Goal: Task Accomplishment & Management: Manage account settings

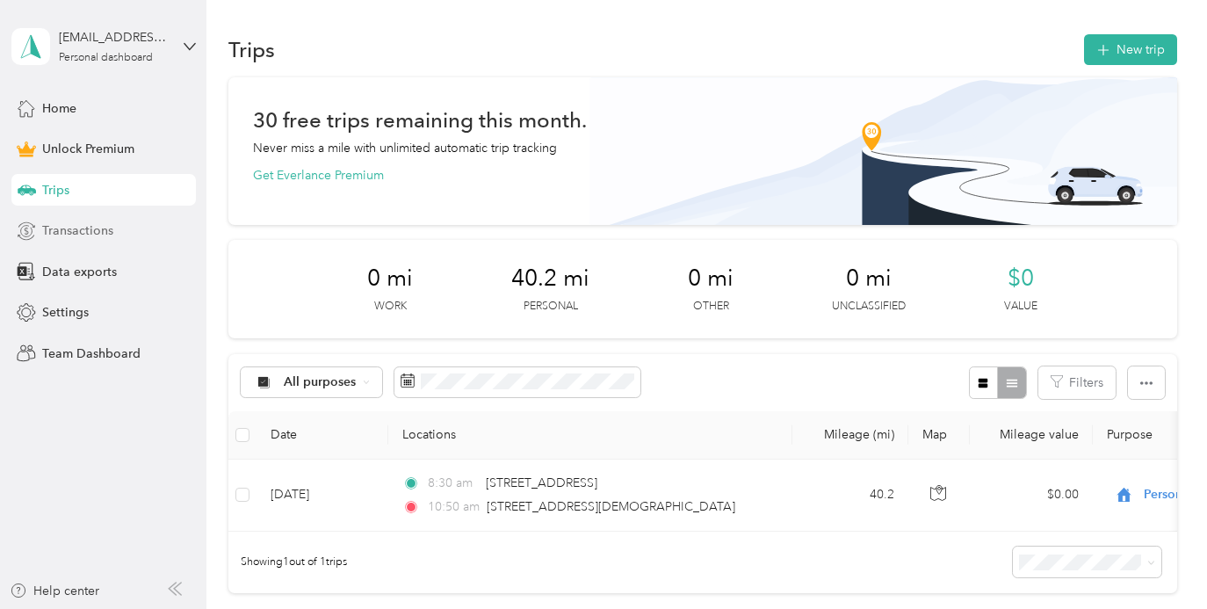
click at [68, 235] on span "Transactions" at bounding box center [77, 230] width 71 height 18
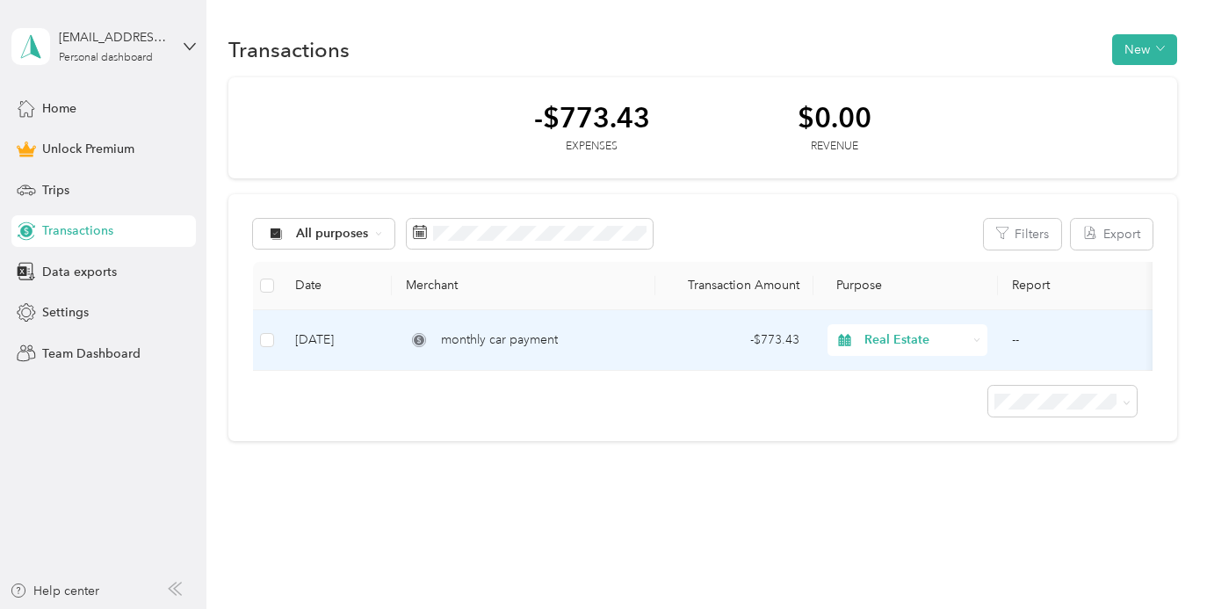
scroll to position [27, 0]
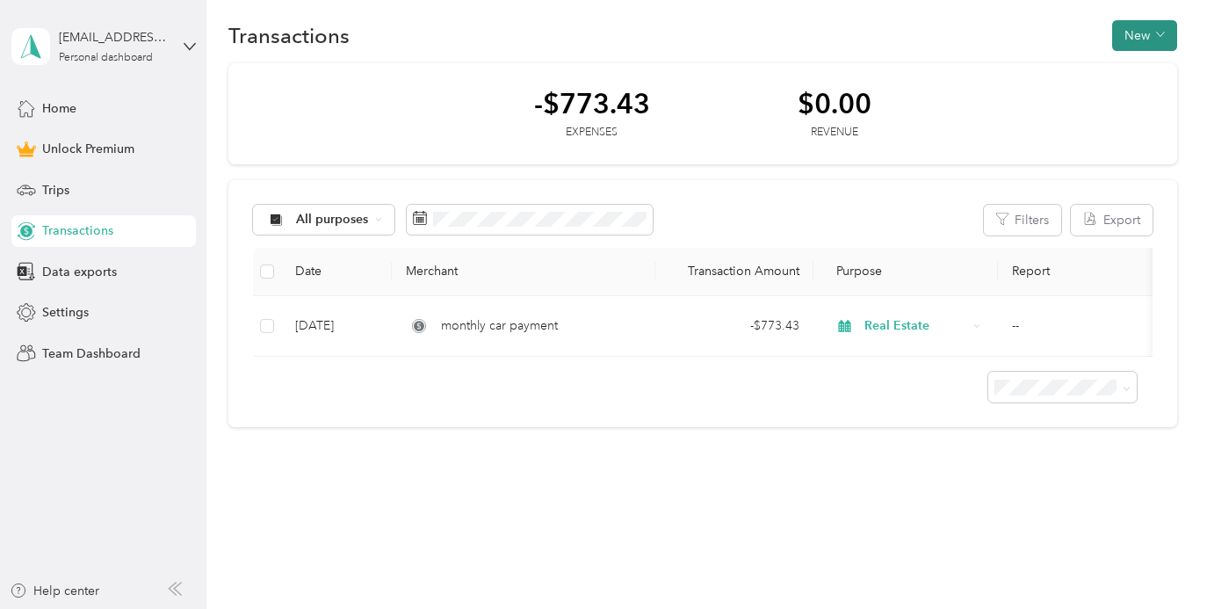
click at [1129, 26] on button "New" at bounding box center [1144, 35] width 65 height 31
click at [1128, 52] on span "Expense" at bounding box center [1135, 56] width 47 height 18
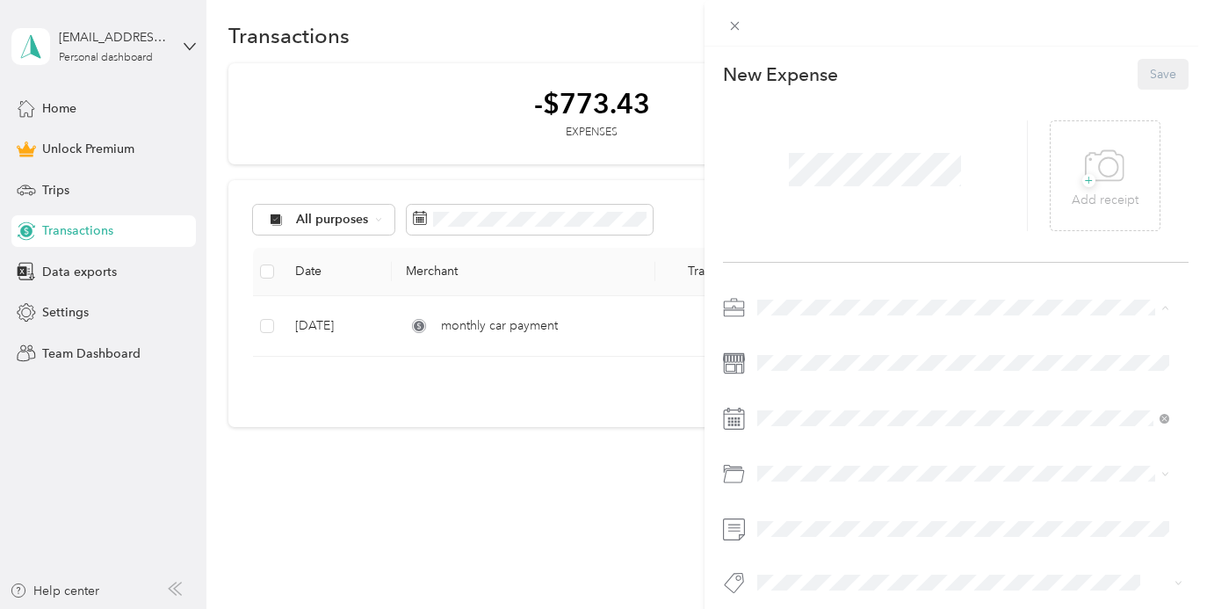
click at [800, 398] on span "Real Estate" at bounding box center [792, 400] width 59 height 15
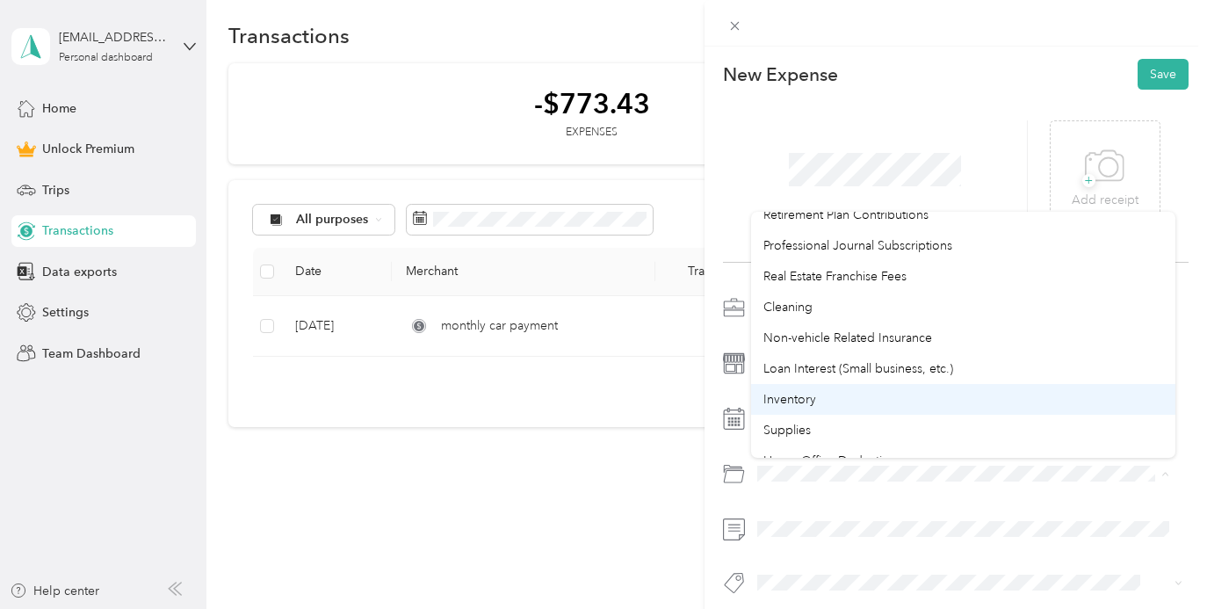
scroll to position [799, 0]
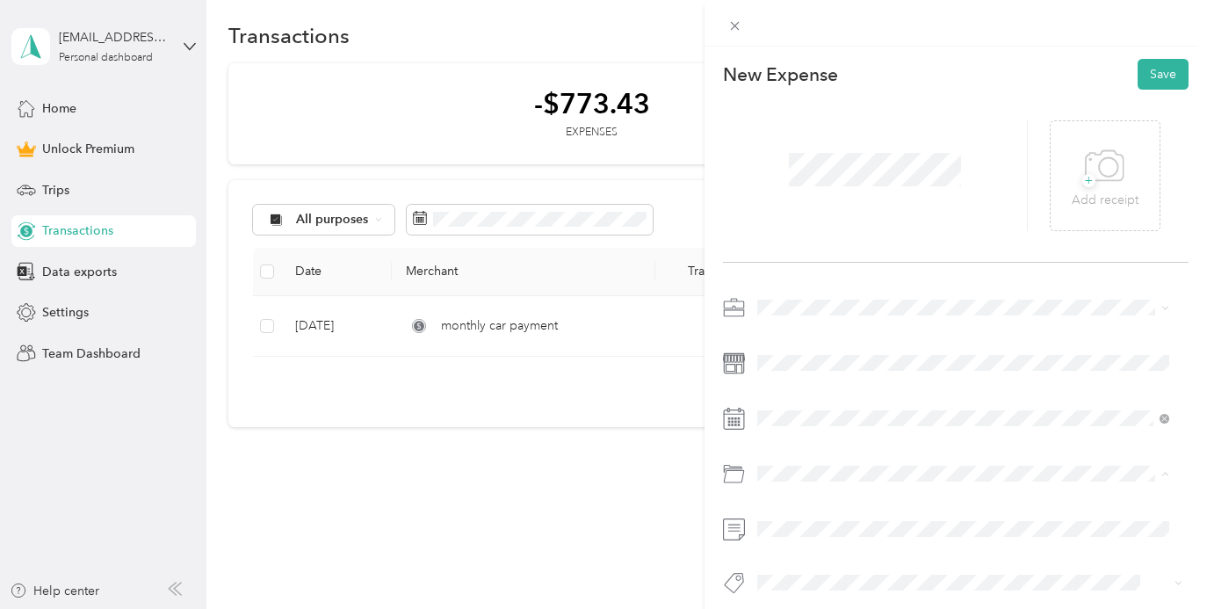
click at [929, 511] on div at bounding box center [956, 450] width 466 height 314
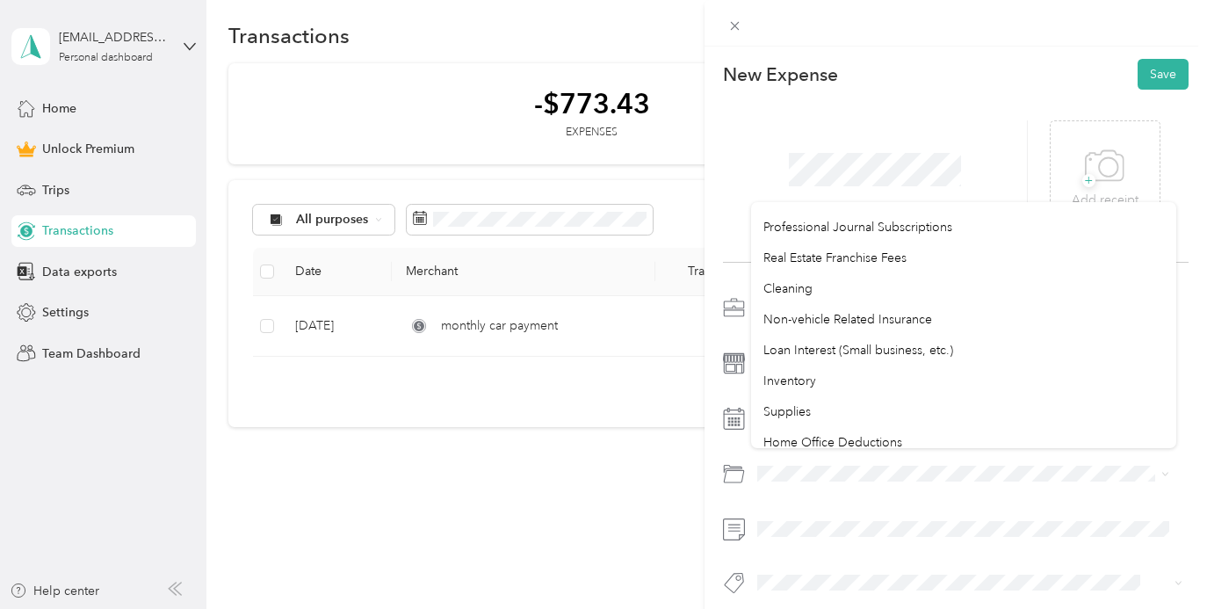
scroll to position [26, 0]
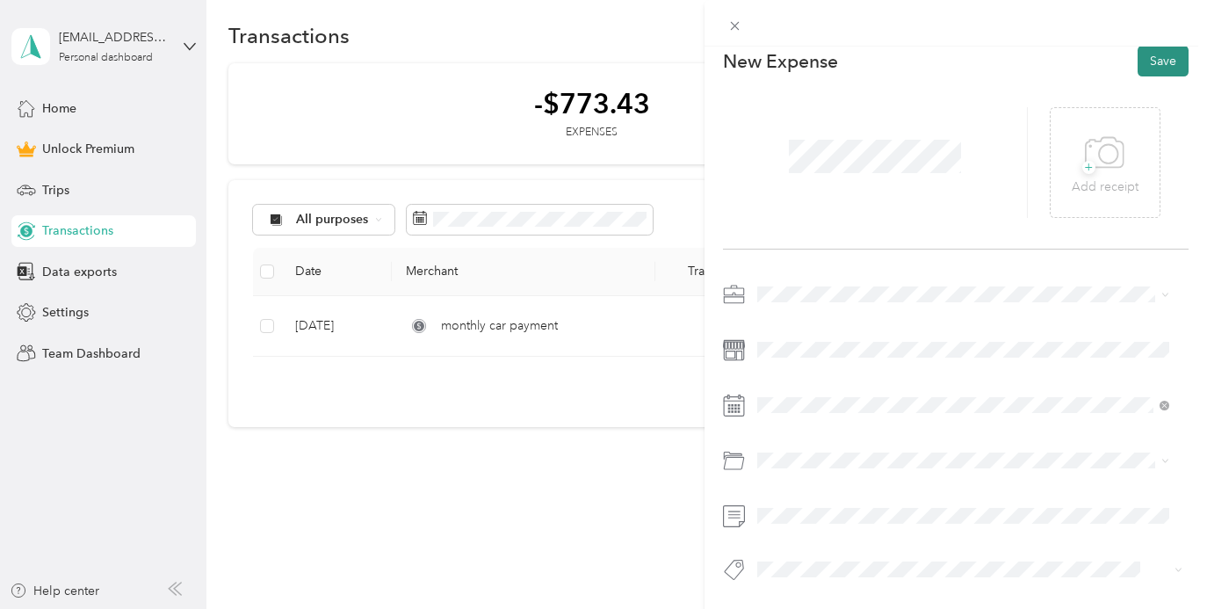
click at [1150, 60] on button "Save" at bounding box center [1163, 61] width 51 height 31
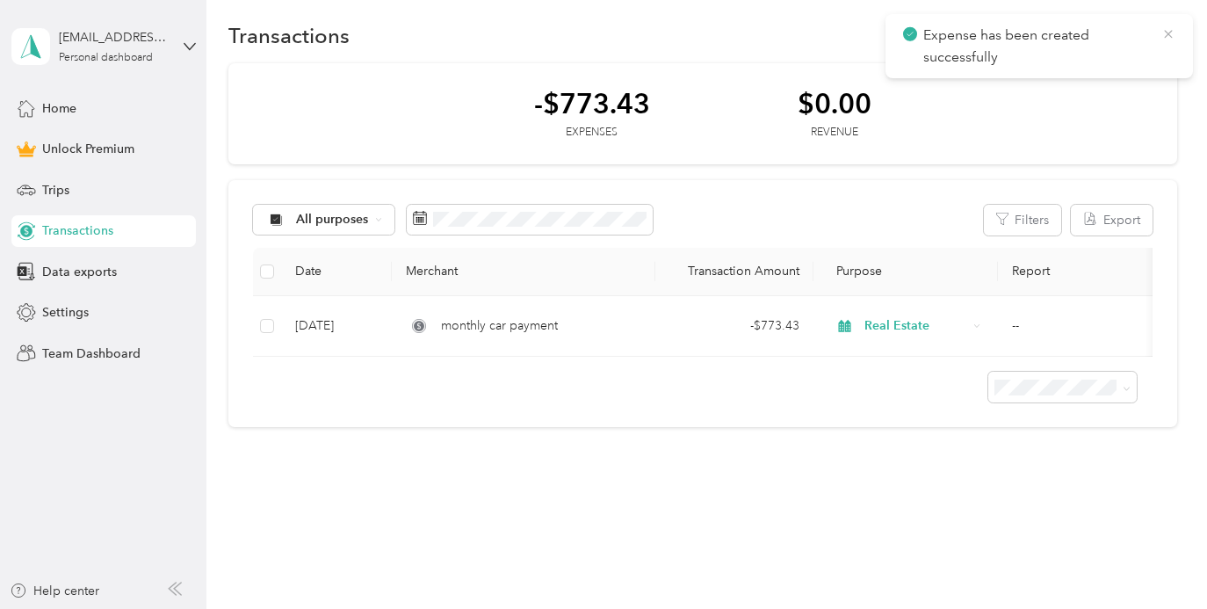
click at [1169, 33] on icon at bounding box center [1168, 34] width 14 height 16
click at [1156, 28] on span "button" at bounding box center [1160, 35] width 9 height 15
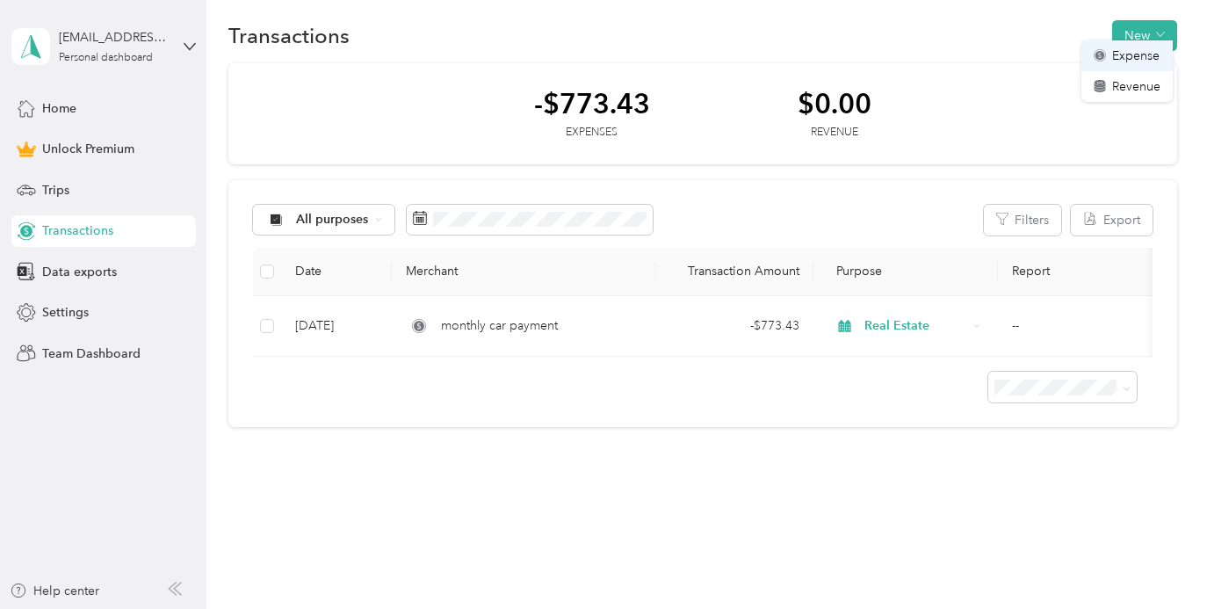
click at [1146, 54] on span "Expense" at bounding box center [1135, 56] width 47 height 18
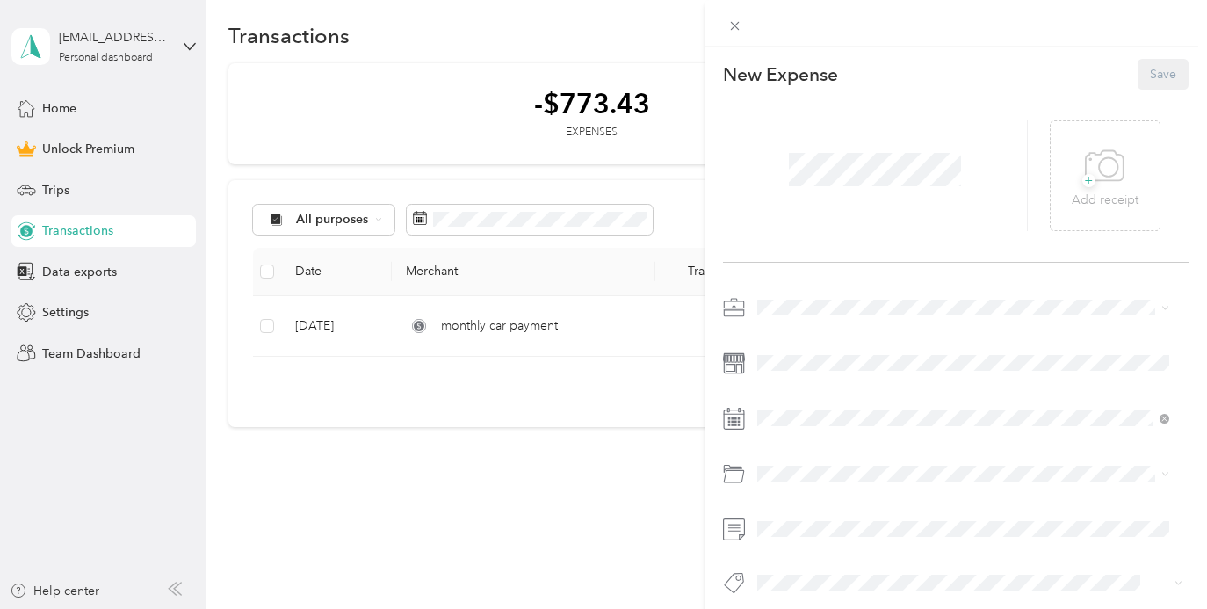
click at [794, 294] on span at bounding box center [970, 307] width 438 height 28
click at [796, 405] on li "Real Estate" at bounding box center [963, 400] width 425 height 31
click at [1158, 82] on button "Save" at bounding box center [1163, 74] width 51 height 31
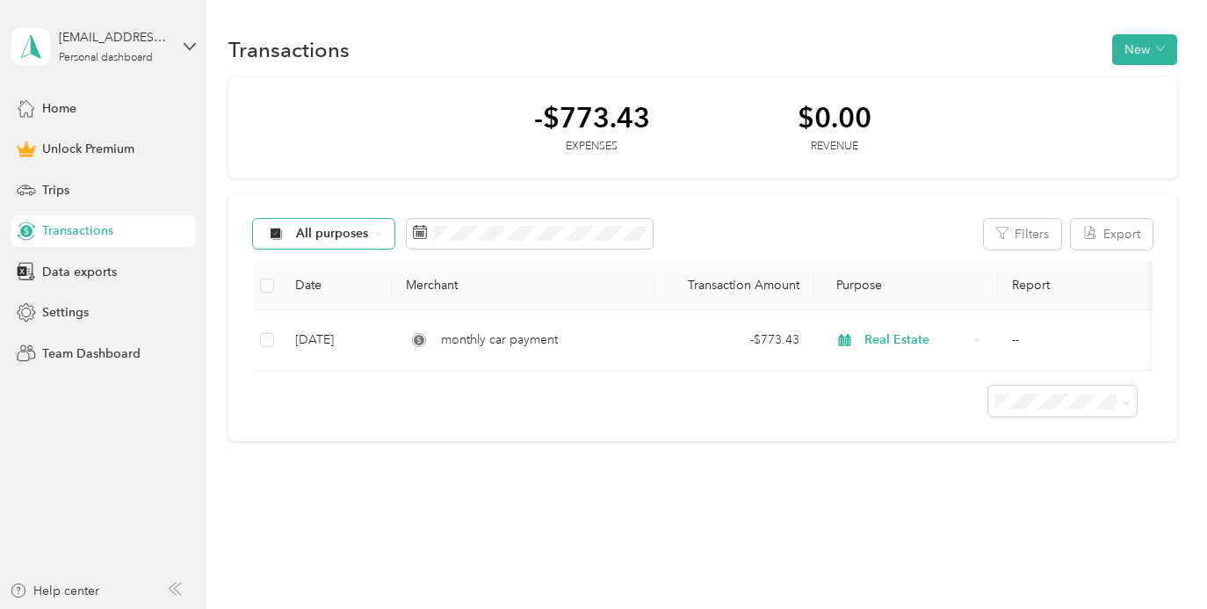
click at [382, 235] on div "All purposes" at bounding box center [324, 234] width 142 height 30
click at [340, 388] on span "Real Estate" at bounding box center [339, 388] width 85 height 18
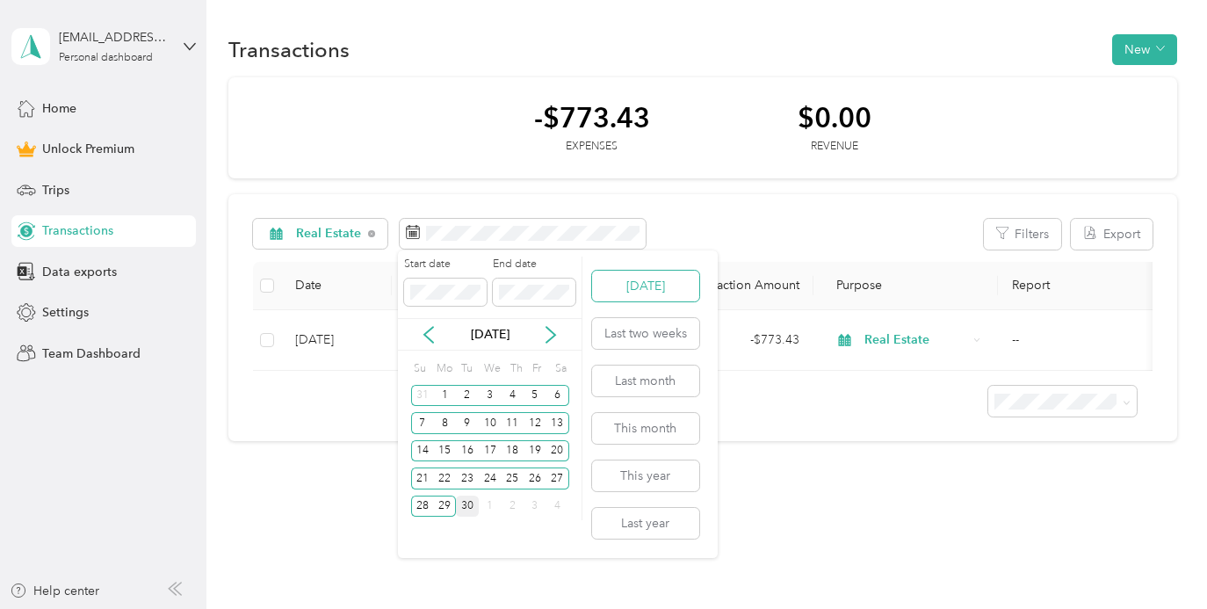
click at [660, 278] on button "[DATE]" at bounding box center [645, 286] width 107 height 31
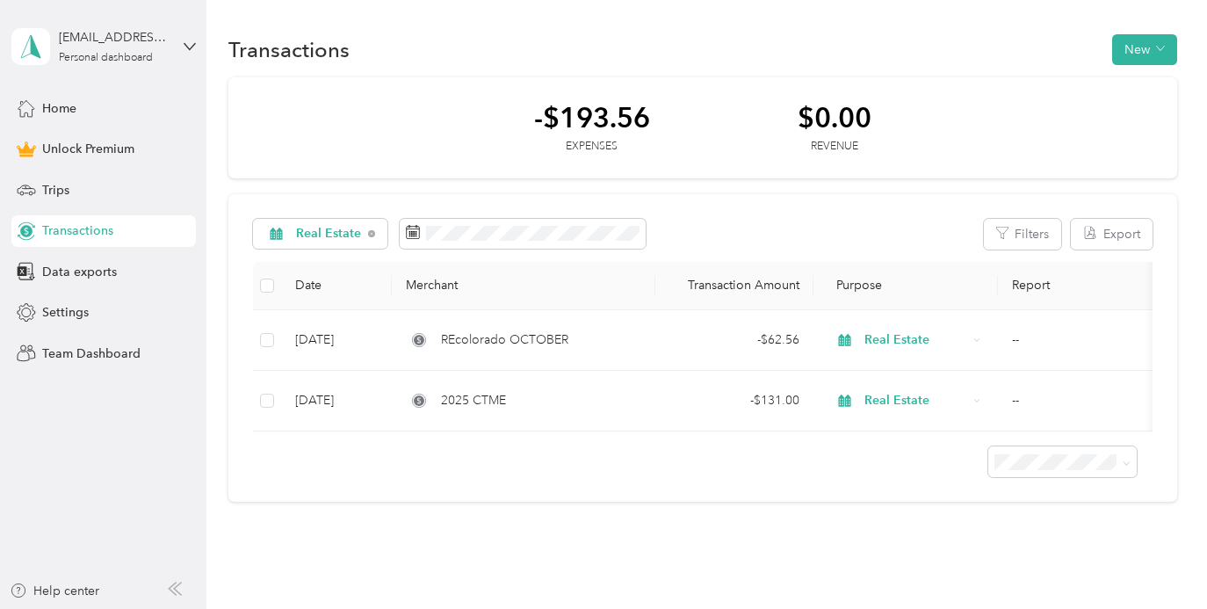
click at [728, 173] on div "-$193.56 Expenses $0.00 Revenue" at bounding box center [702, 128] width 949 height 102
click at [355, 266] on th "Date" at bounding box center [336, 286] width 111 height 48
click at [362, 245] on div "Real Estate" at bounding box center [320, 234] width 135 height 30
click at [356, 267] on span "All purposes" at bounding box center [340, 265] width 87 height 18
click at [559, 242] on span at bounding box center [530, 234] width 246 height 30
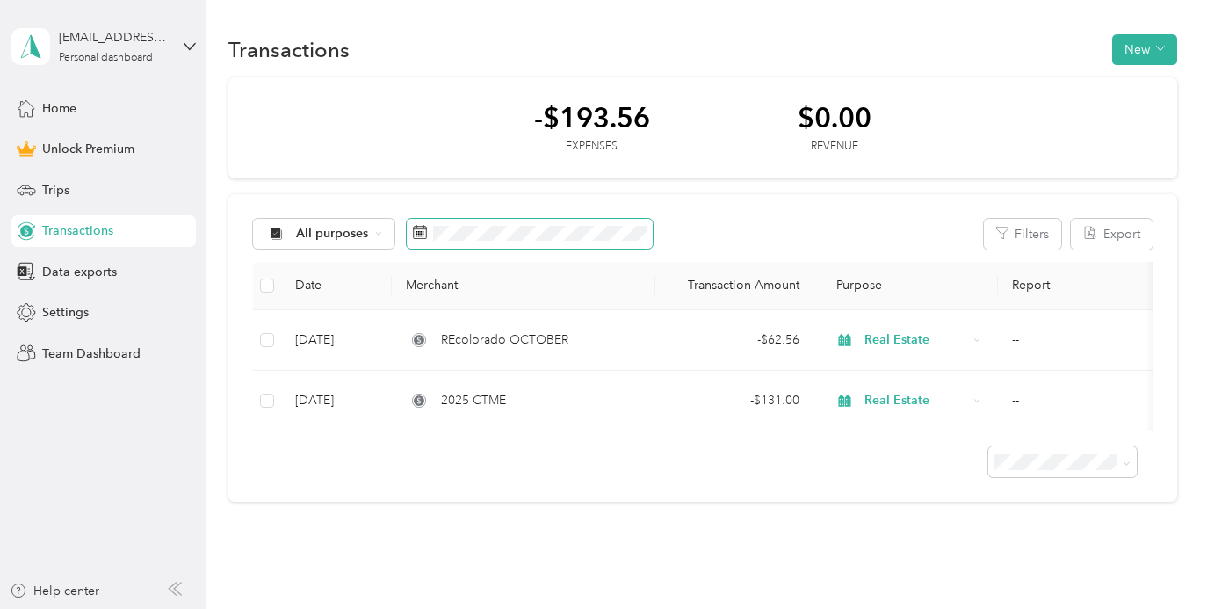
click at [571, 224] on span at bounding box center [530, 234] width 246 height 30
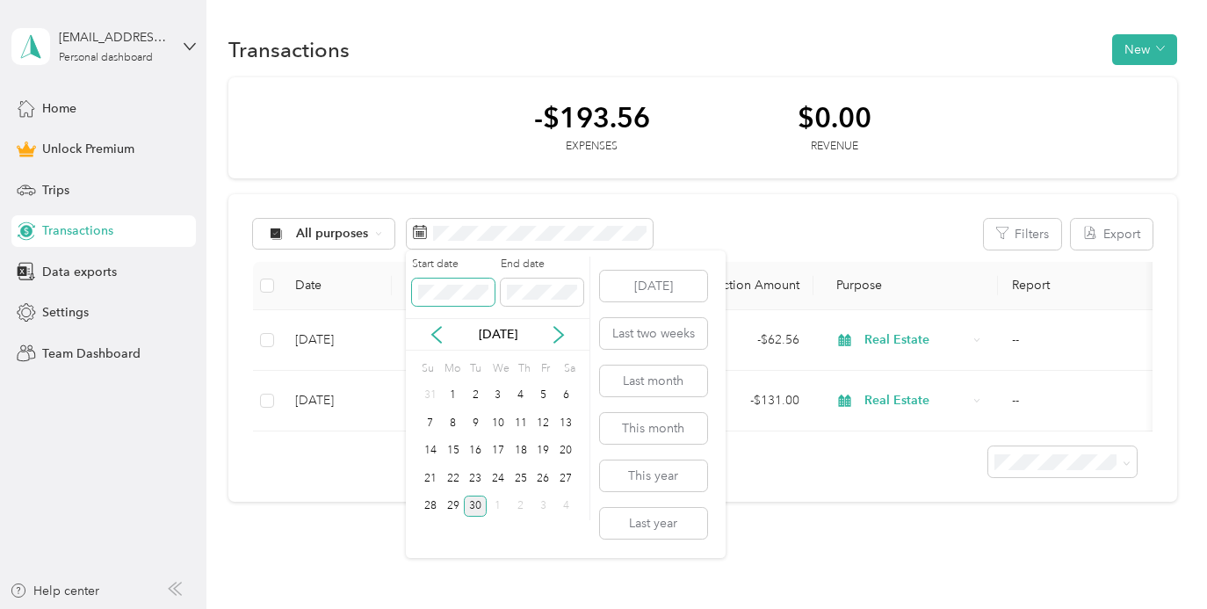
click at [442, 303] on span at bounding box center [453, 292] width 83 height 28
click at [431, 328] on icon at bounding box center [437, 335] width 18 height 18
click at [431, 326] on icon at bounding box center [437, 335] width 18 height 18
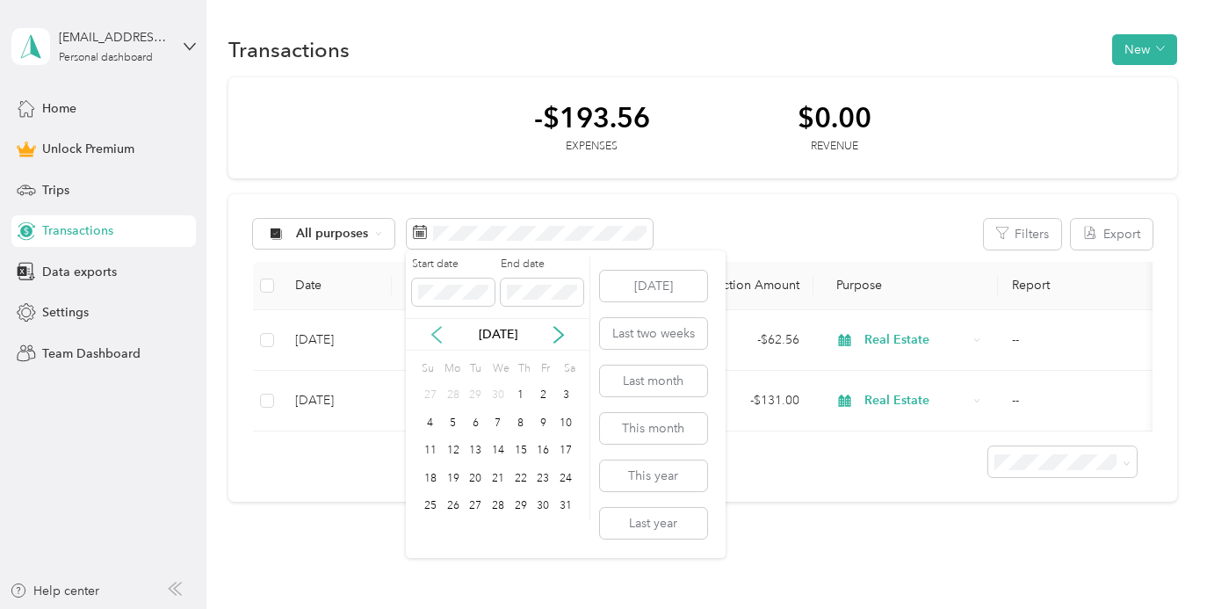
click at [431, 326] on icon at bounding box center [437, 335] width 18 height 18
click at [653, 468] on button "This year" at bounding box center [653, 475] width 107 height 31
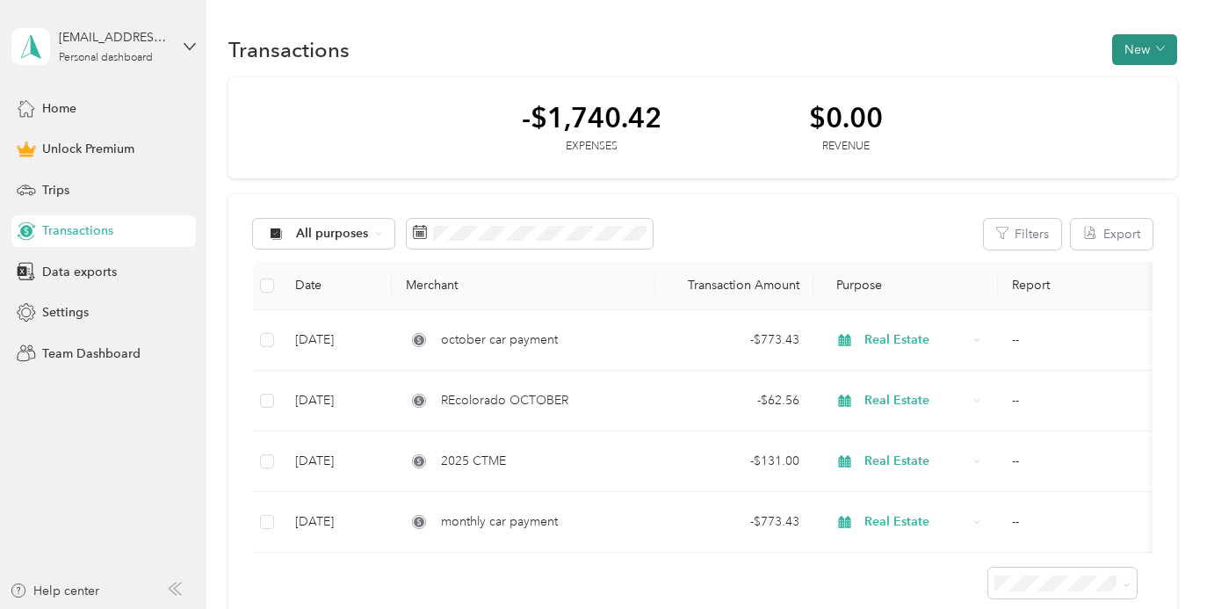
click at [1145, 56] on button "New" at bounding box center [1144, 49] width 65 height 31
click at [1151, 72] on li "Expense" at bounding box center [1126, 83] width 91 height 31
click at [1123, 87] on span "Expense" at bounding box center [1135, 83] width 47 height 18
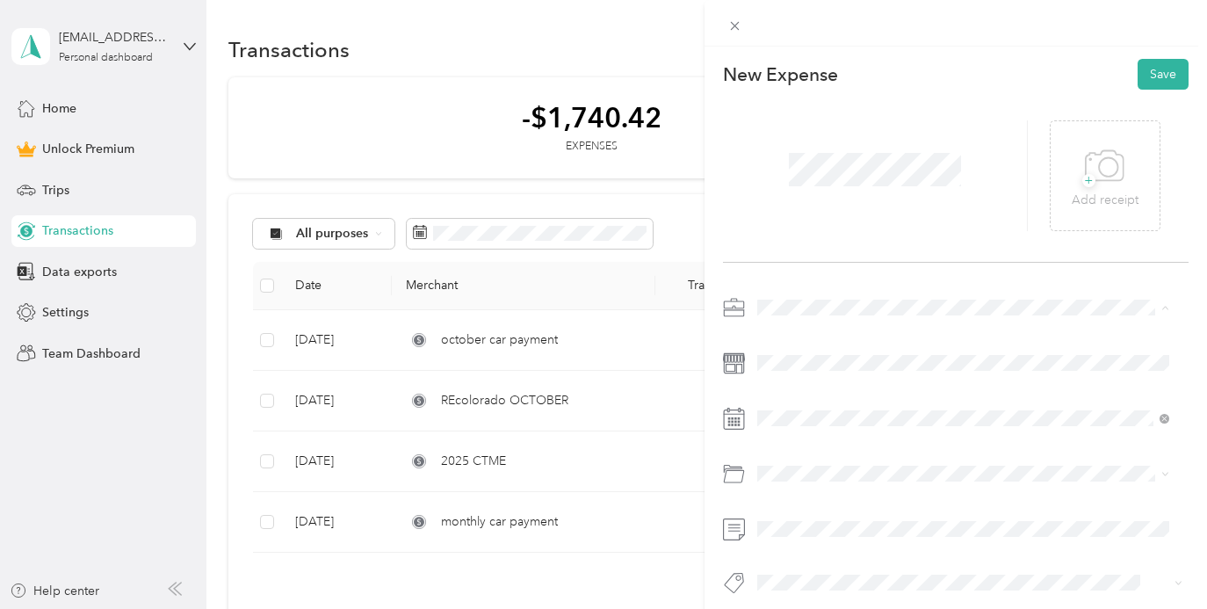
click at [806, 388] on li "Real Estate" at bounding box center [963, 400] width 425 height 31
click at [921, 434] on div at bounding box center [956, 450] width 466 height 314
click at [813, 350] on div "29" at bounding box center [816, 351] width 23 height 22
click at [1138, 76] on button "Save" at bounding box center [1163, 74] width 51 height 31
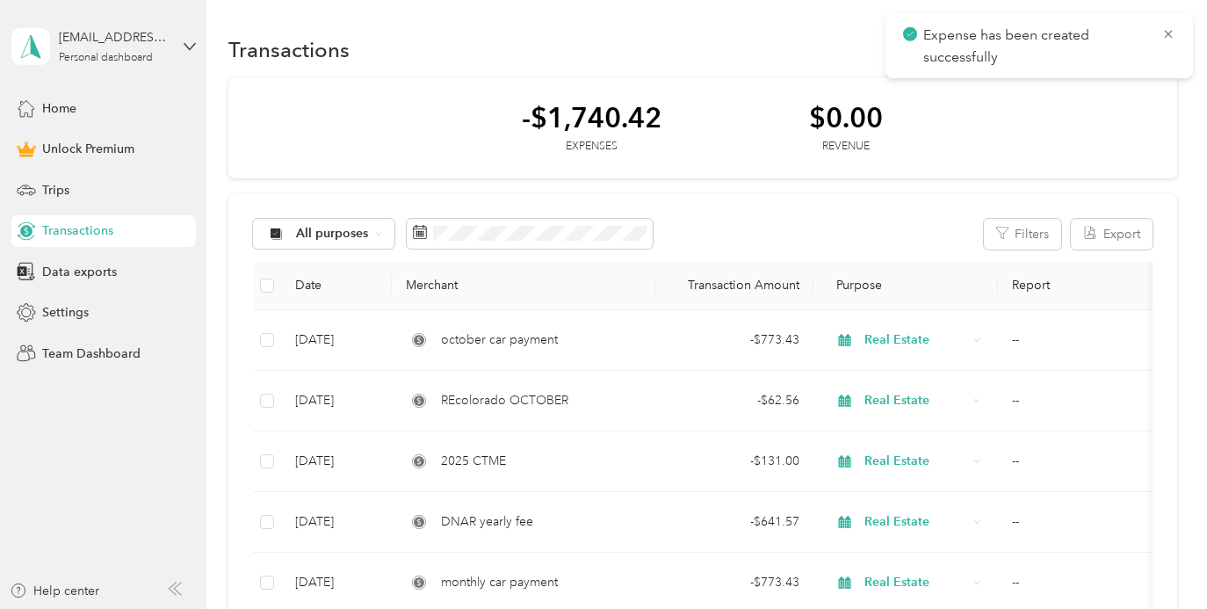
click at [1179, 28] on div "Expense has been created successfully" at bounding box center [1038, 46] width 307 height 64
click at [1172, 28] on icon at bounding box center [1168, 34] width 14 height 16
click at [1112, 35] on button "New" at bounding box center [1144, 49] width 65 height 31
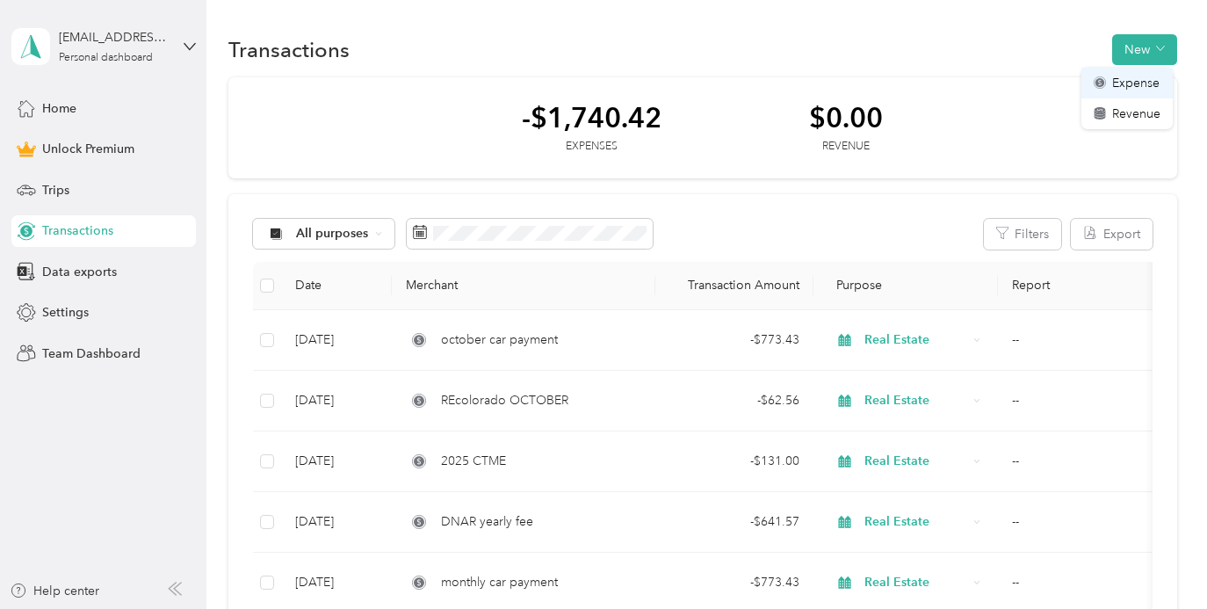
click at [1140, 77] on span "Expense" at bounding box center [1135, 83] width 47 height 18
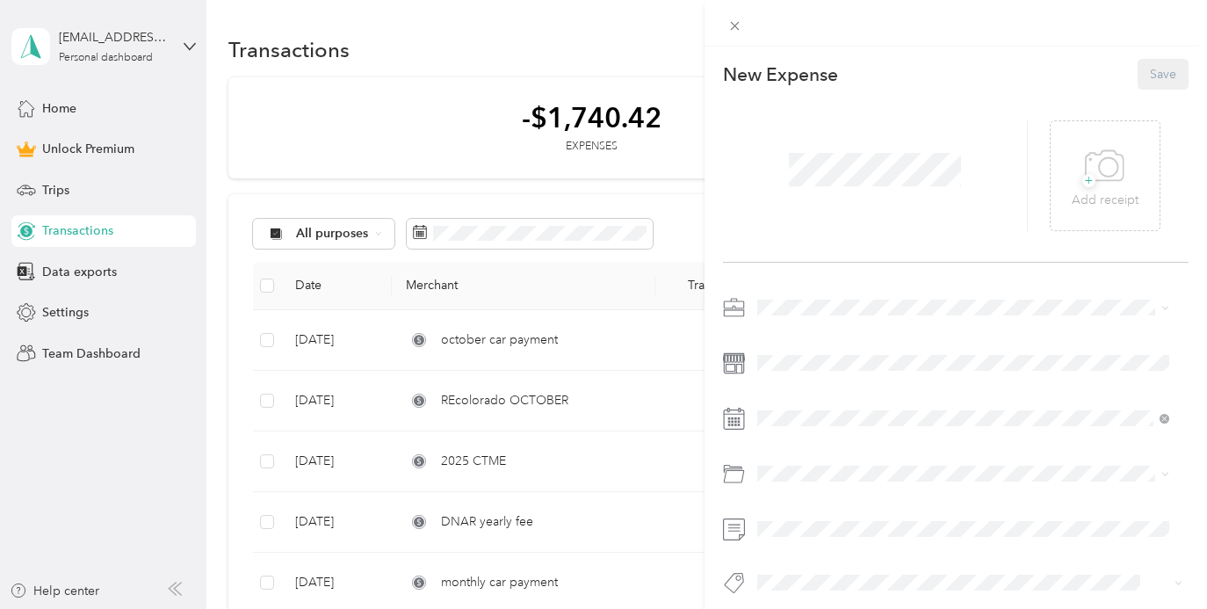
click at [864, 192] on div at bounding box center [876, 175] width 306 height 111
click at [804, 393] on span "Real Estate" at bounding box center [792, 400] width 59 height 15
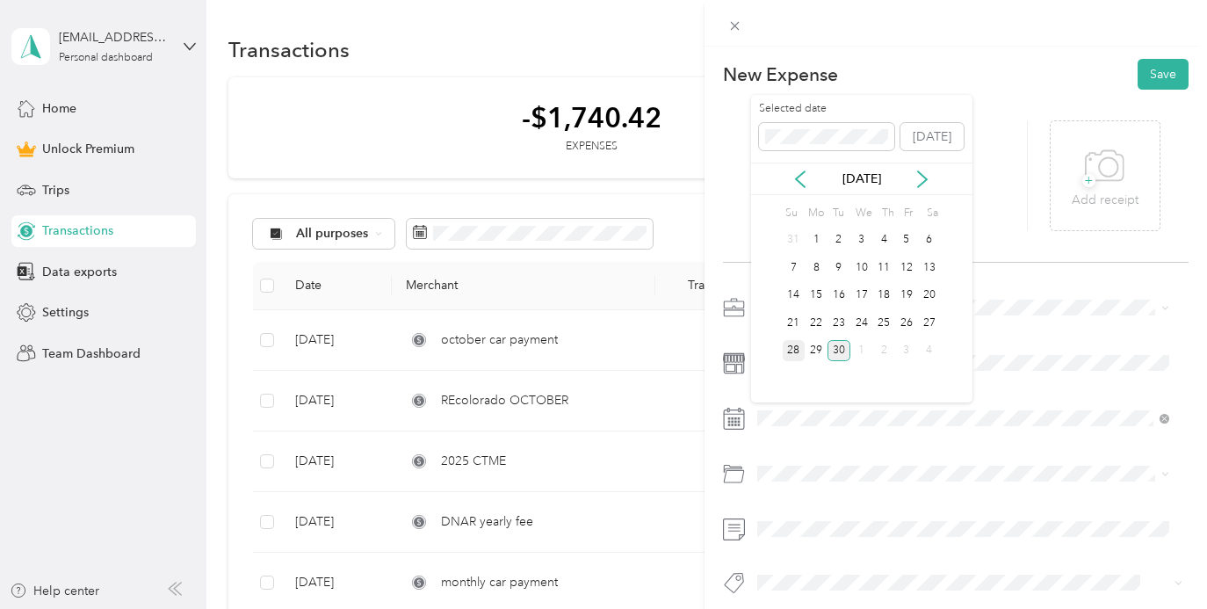
click at [793, 341] on div "28" at bounding box center [794, 351] width 23 height 22
click at [1144, 78] on button "Save" at bounding box center [1163, 74] width 51 height 31
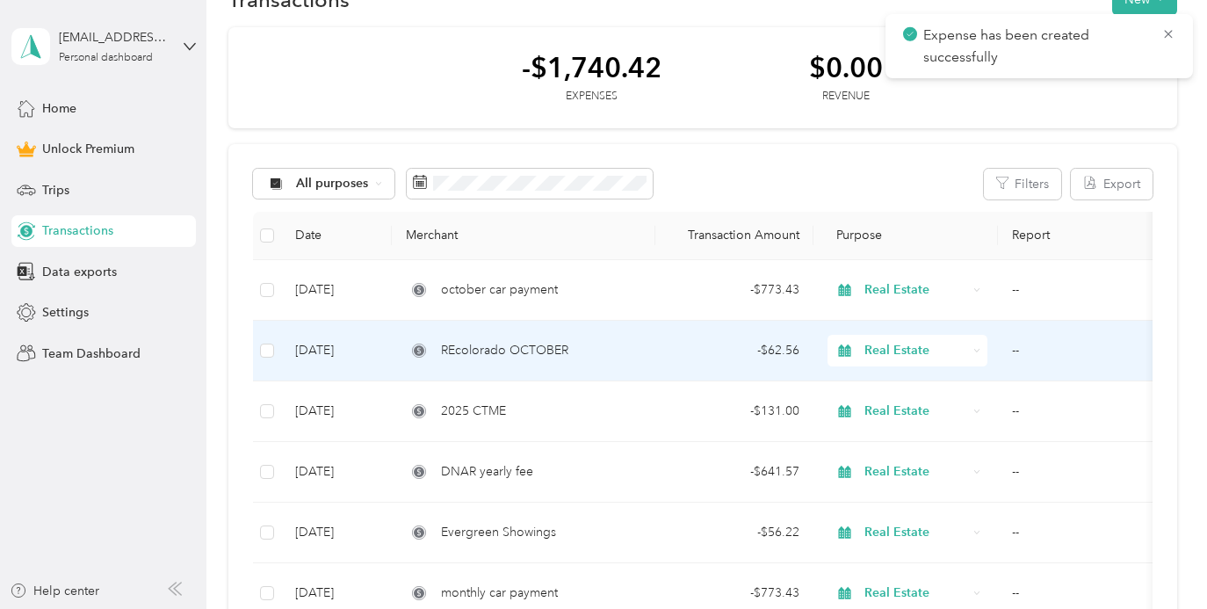
scroll to position [71, 0]
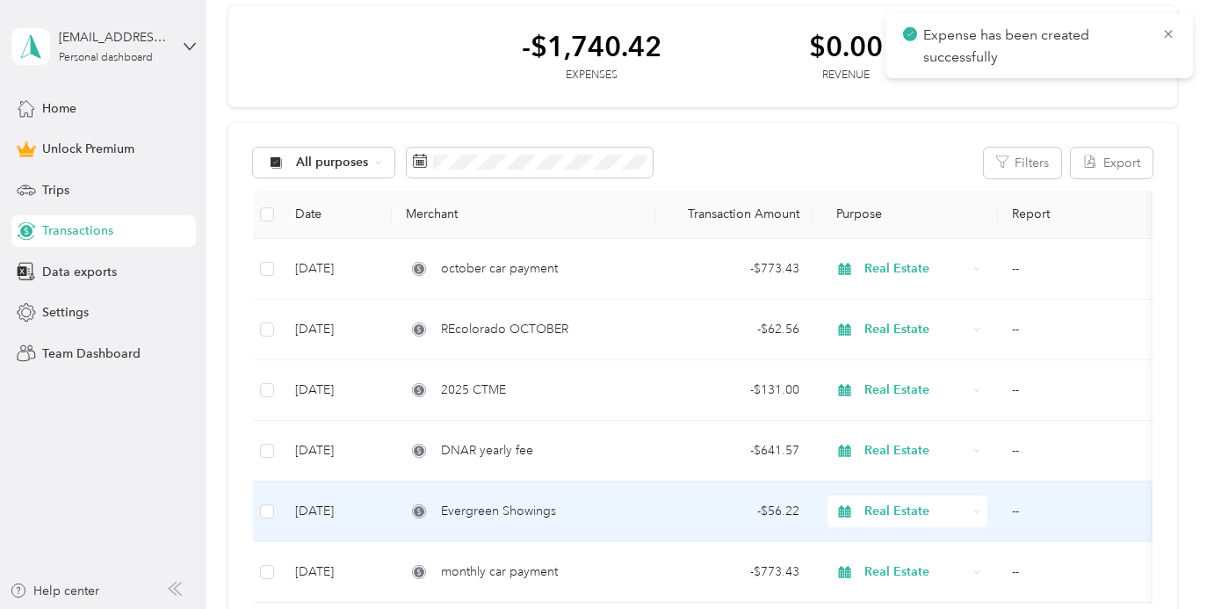
click at [563, 520] on div "Evergreen Showings" at bounding box center [523, 511] width 235 height 19
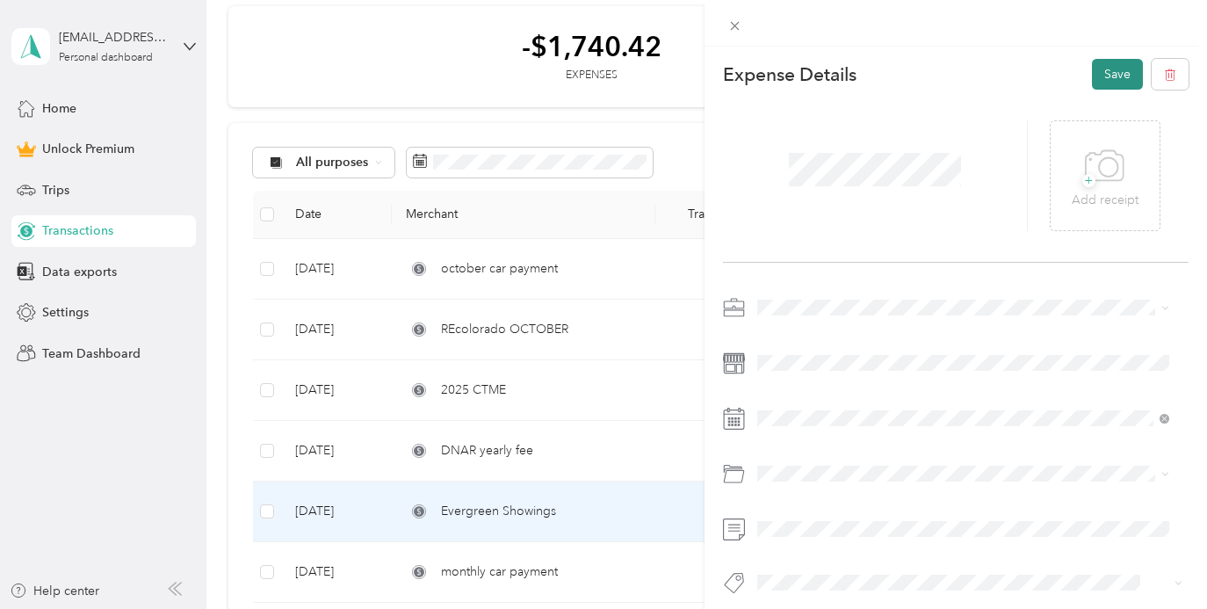
click at [1099, 76] on button "Save" at bounding box center [1117, 74] width 51 height 31
